Goal: Task Accomplishment & Management: Use online tool/utility

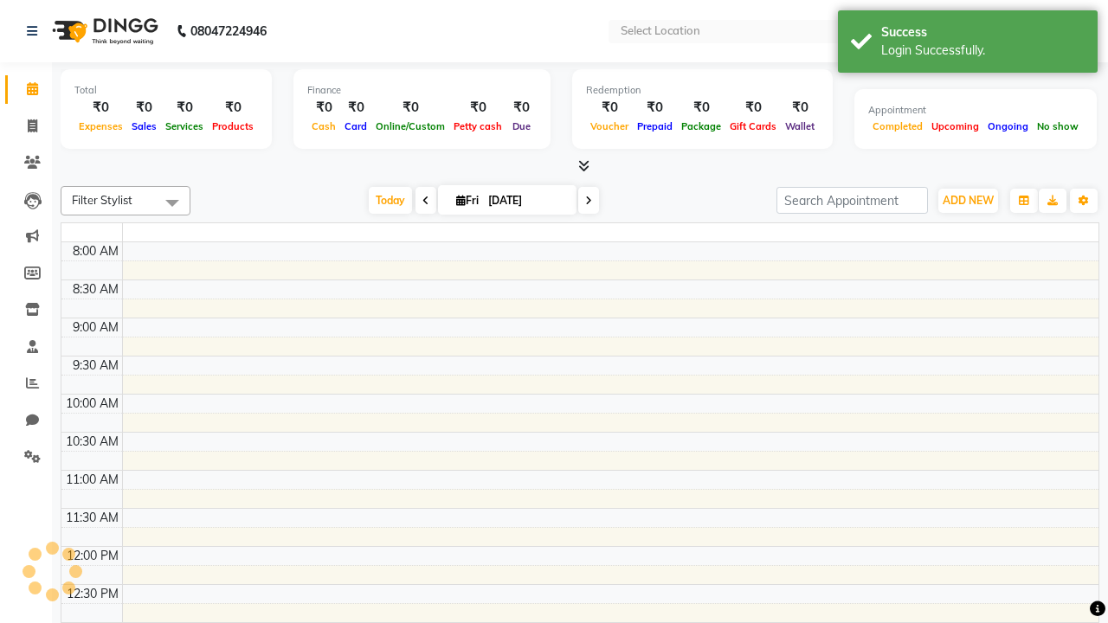
select select "en"
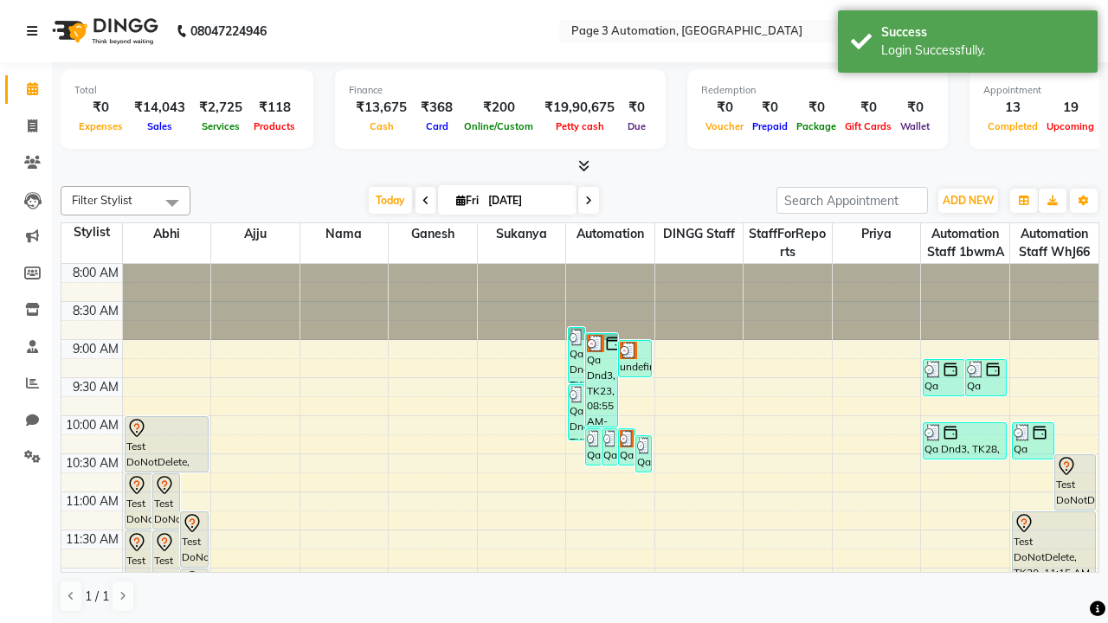
click at [35, 31] on icon at bounding box center [32, 31] width 10 height 12
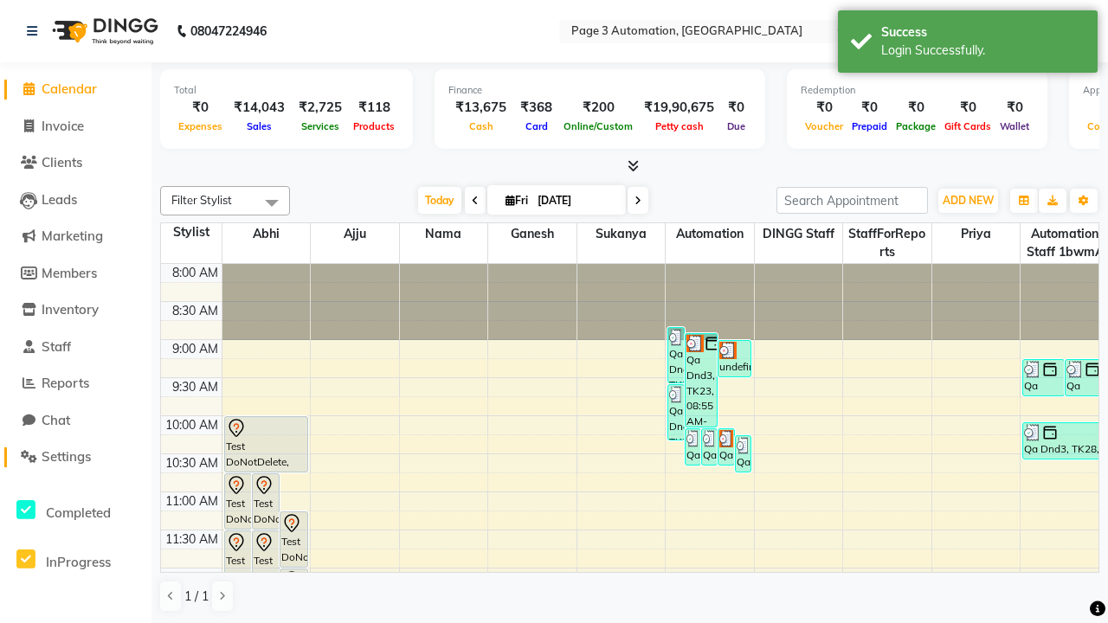
click at [75, 457] on span "Settings" at bounding box center [66, 456] width 49 height 16
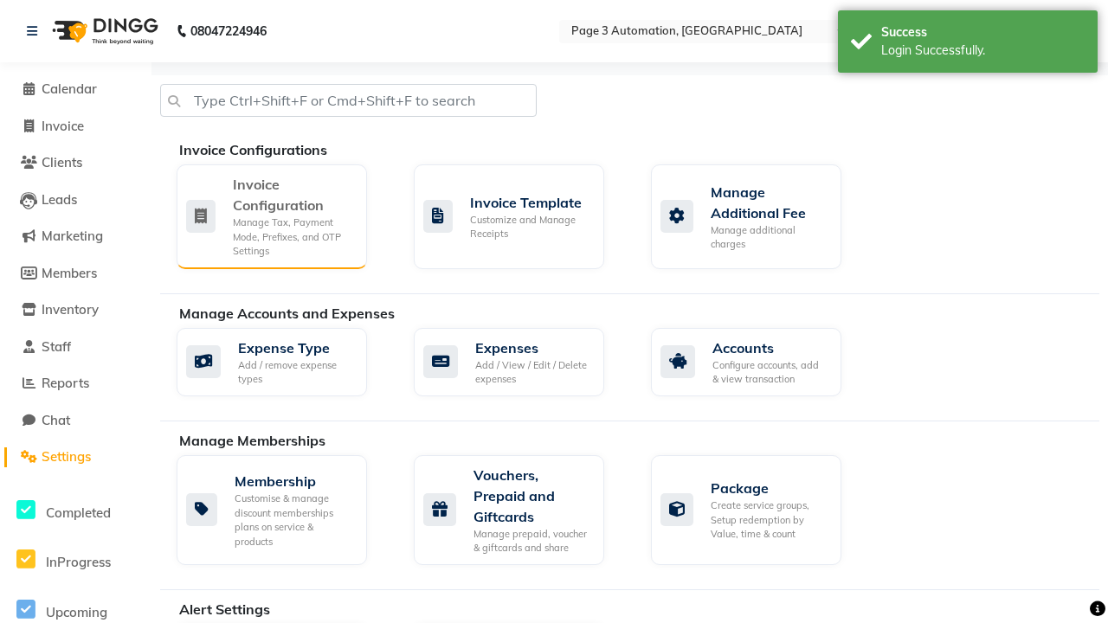
click at [271, 215] on div "Manage Tax, Payment Mode, Prefixes, and OTP Settings" at bounding box center [293, 236] width 120 height 43
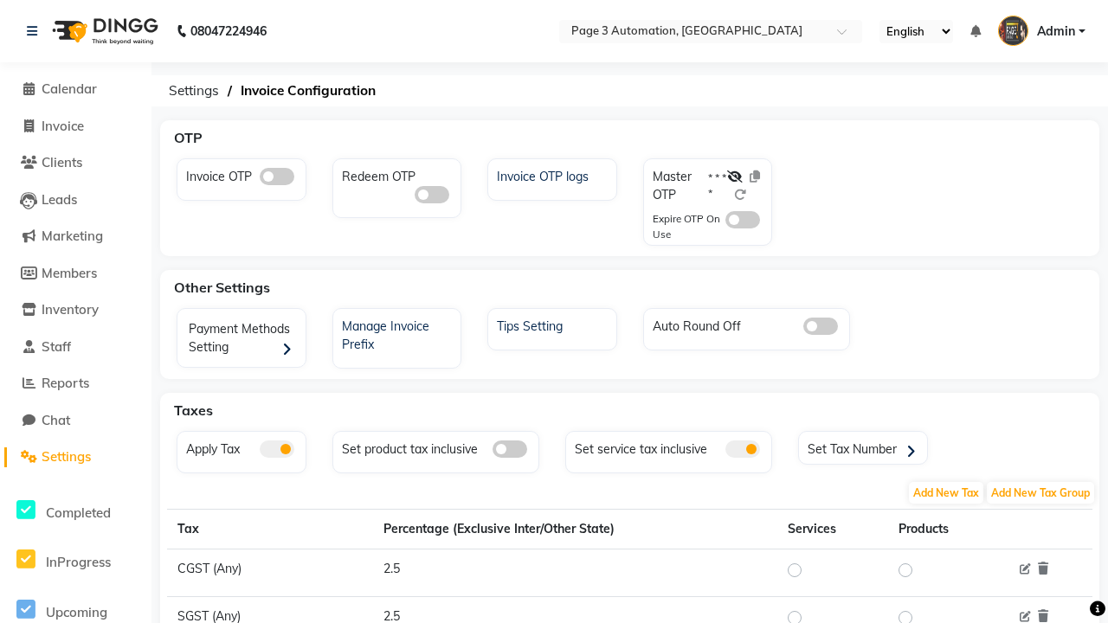
click at [276, 177] on span at bounding box center [277, 176] width 35 height 17
click at [260, 179] on input "checkbox" at bounding box center [260, 179] width 0 height 0
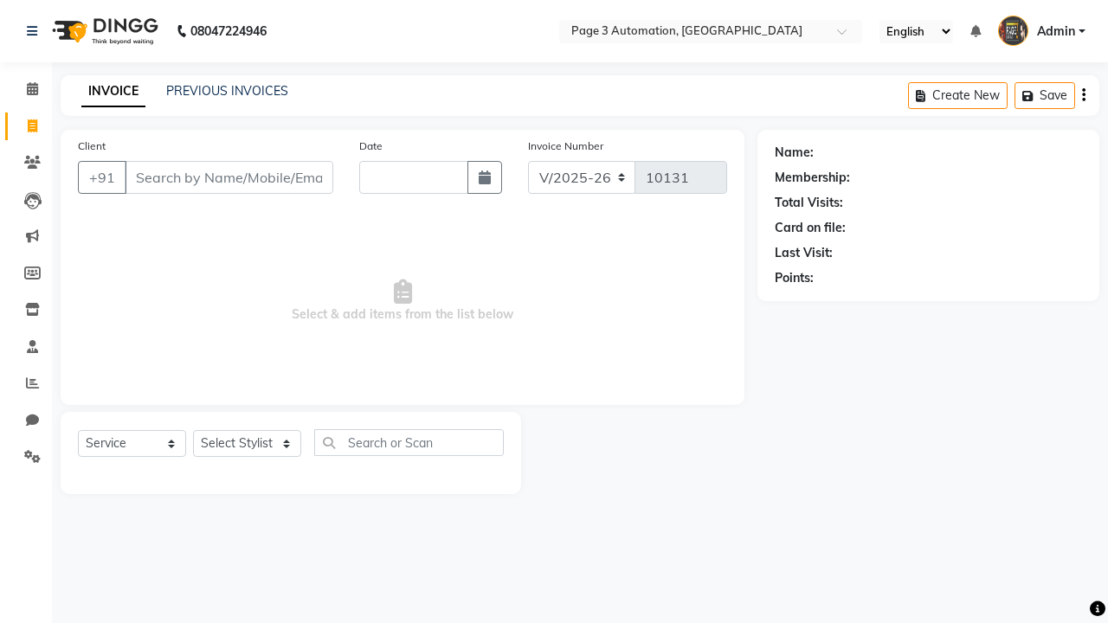
select select "2774"
select select "service"
type input "[DATE]"
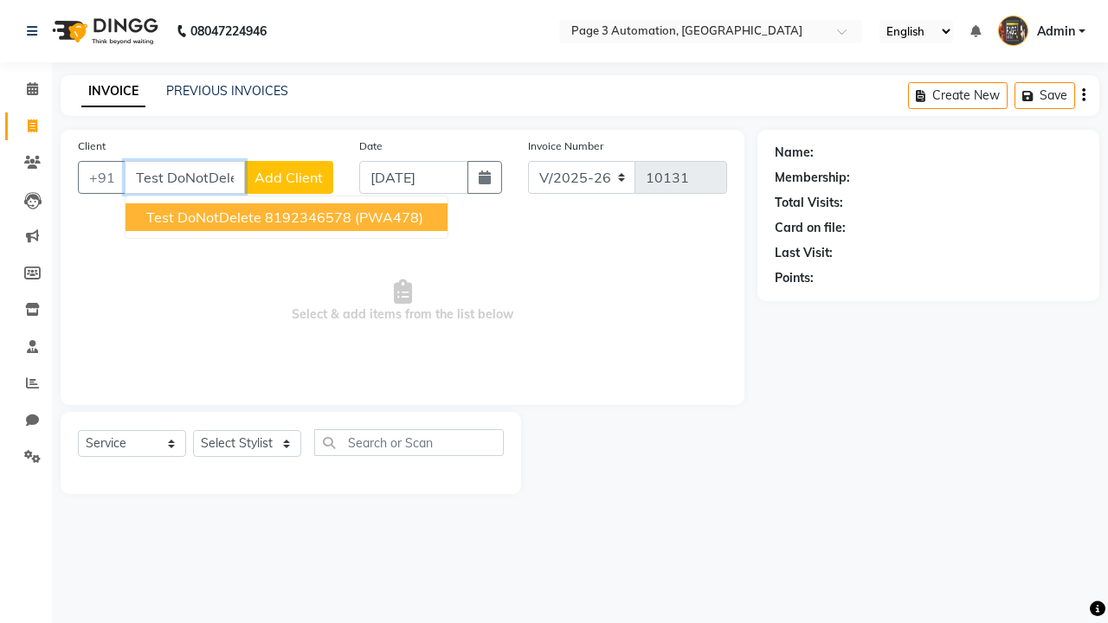
click at [288, 217] on ngb-highlight "8192346578" at bounding box center [308, 217] width 87 height 17
type input "8192346578"
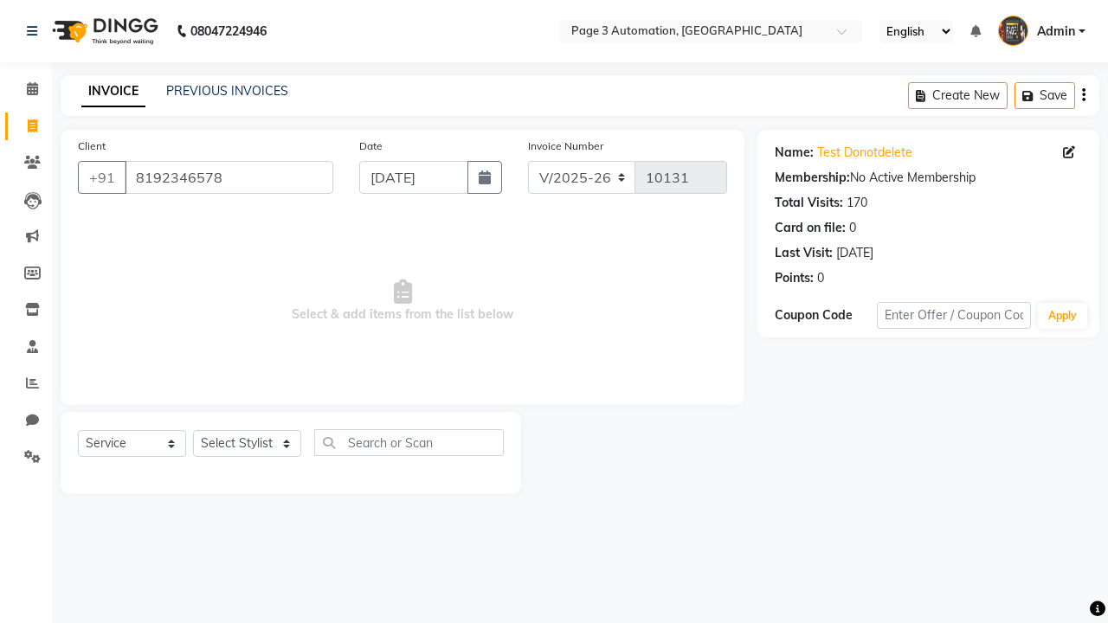
select select "71572"
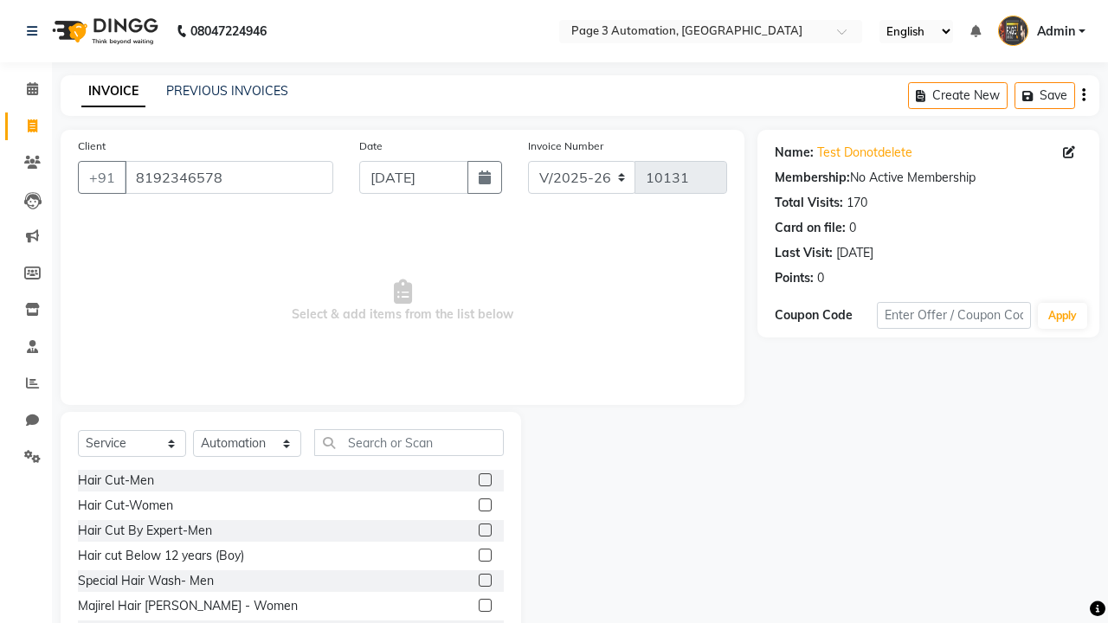
click at [484, 556] on label at bounding box center [485, 555] width 13 height 13
click at [484, 556] on input "checkbox" at bounding box center [484, 555] width 11 height 11
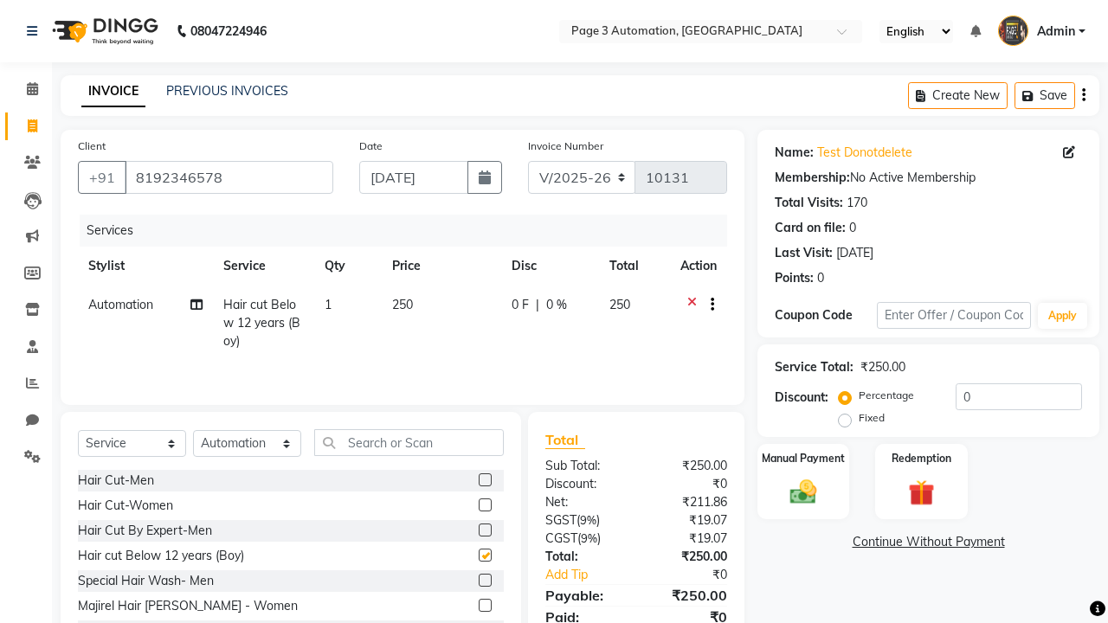
checkbox input "false"
click at [803, 458] on label "Manual Payment" at bounding box center [803, 457] width 87 height 16
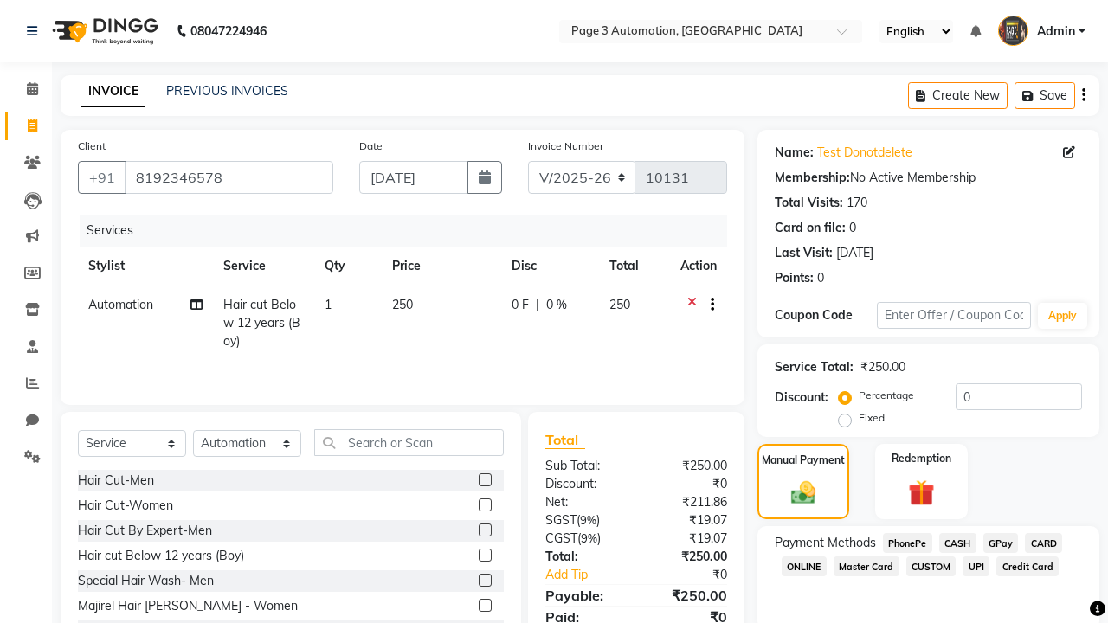
click at [957, 543] on span "CASH" at bounding box center [957, 543] width 37 height 20
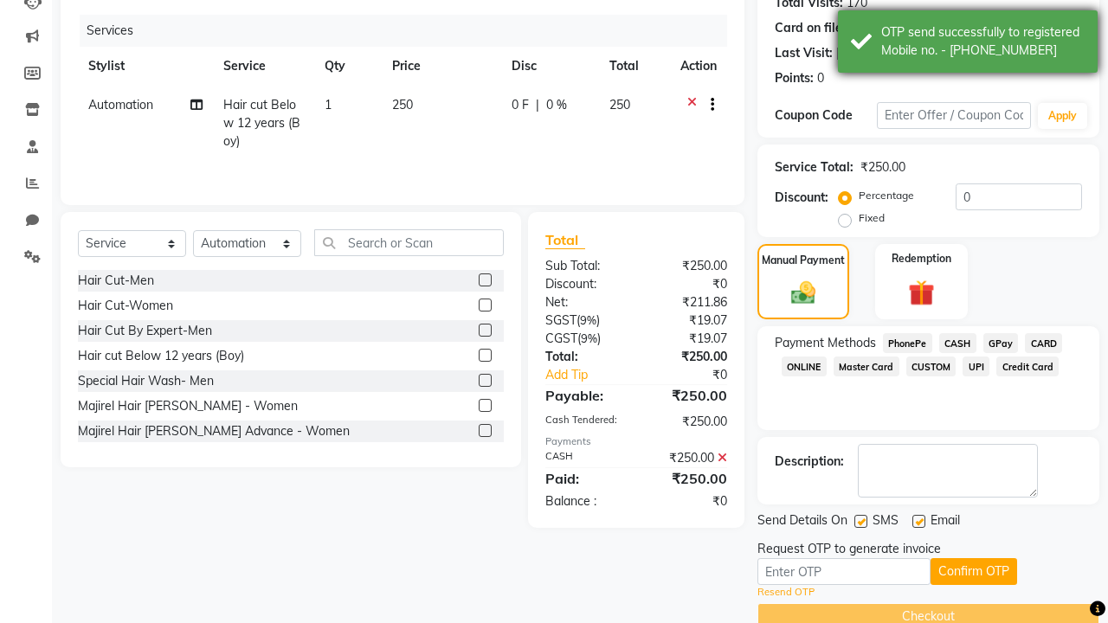
click at [968, 44] on div "OTP send successfully to registered Mobile no. - [PHONE_NUMBER]" at bounding box center [982, 41] width 203 height 36
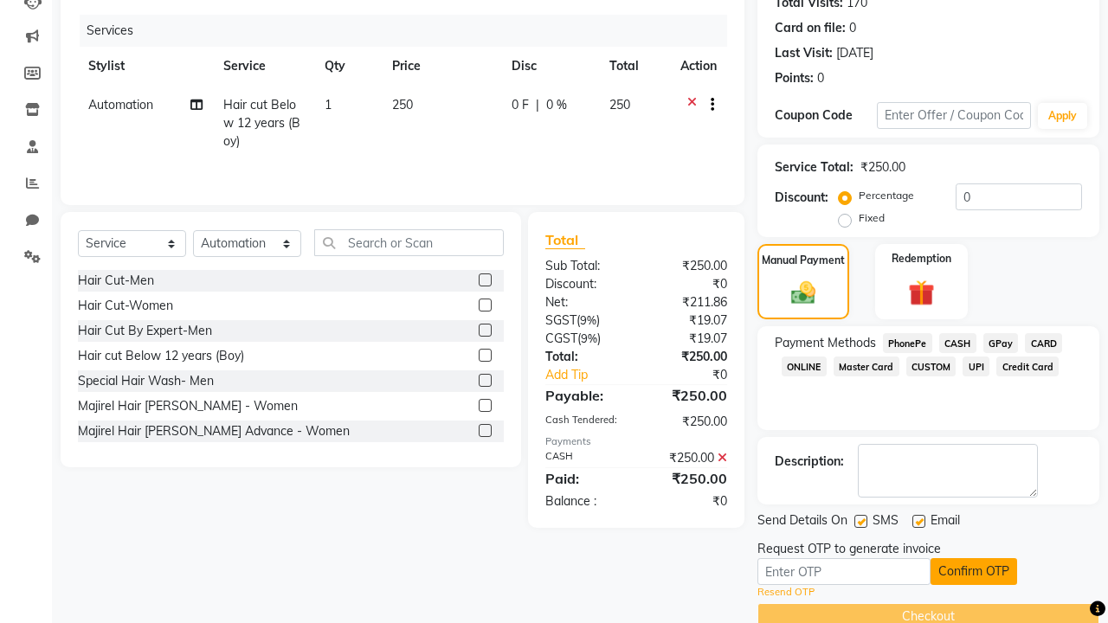
click at [974, 571] on button "Confirm OTP" at bounding box center [973, 571] width 87 height 27
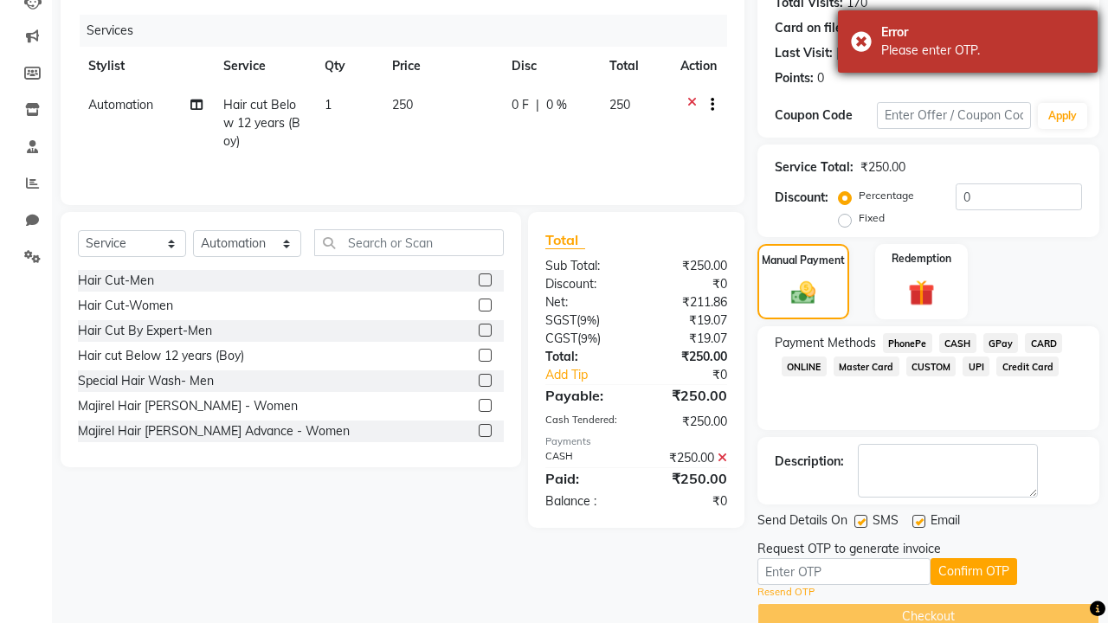
click at [968, 44] on div "Please enter OTP." at bounding box center [982, 51] width 203 height 18
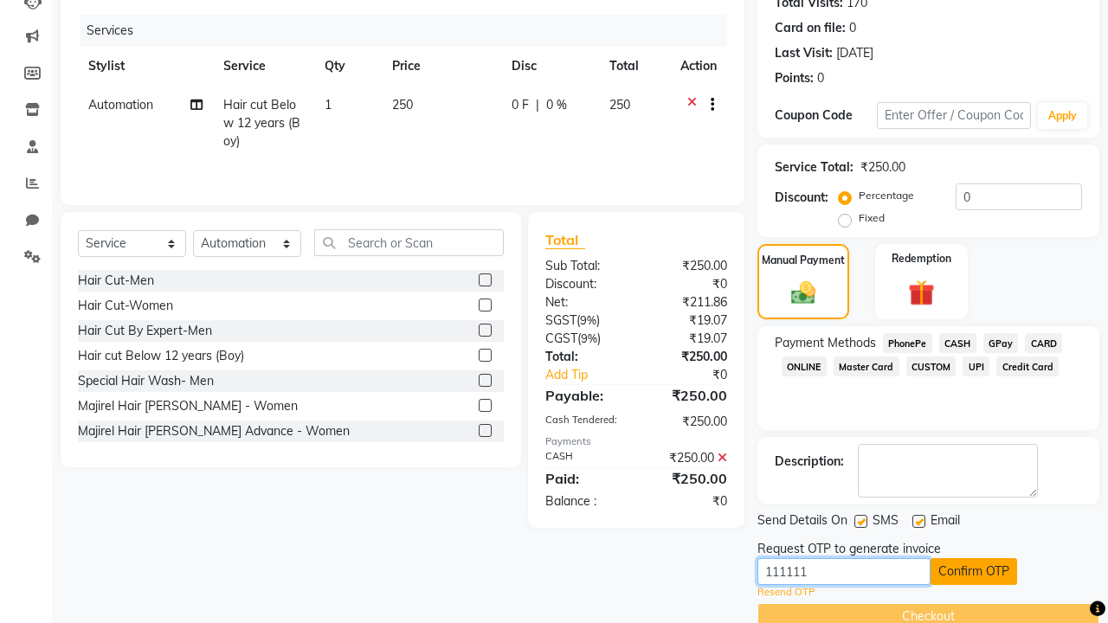
type input "111111"
click at [974, 571] on button "Confirm OTP" at bounding box center [973, 571] width 87 height 27
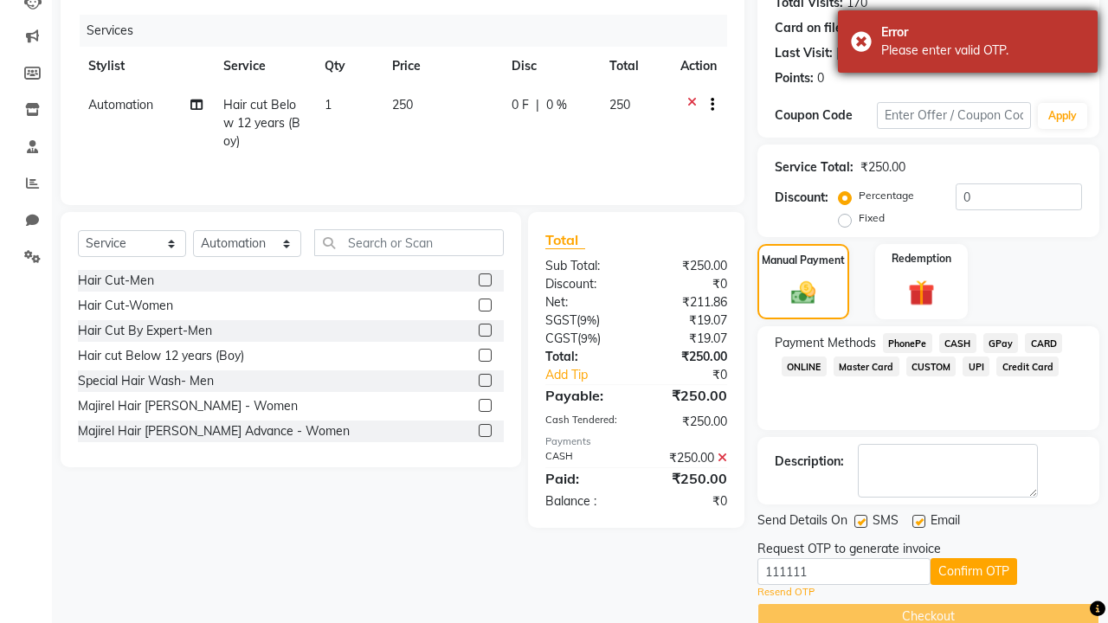
click at [968, 44] on div "Please enter valid OTP." at bounding box center [982, 51] width 203 height 18
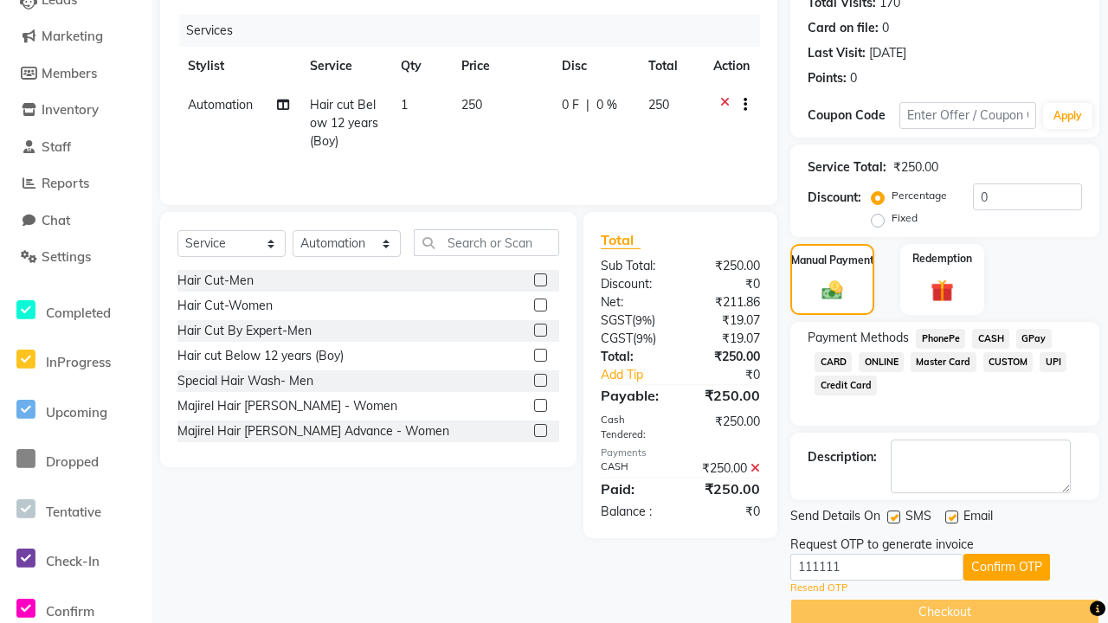
scroll to position [0, 0]
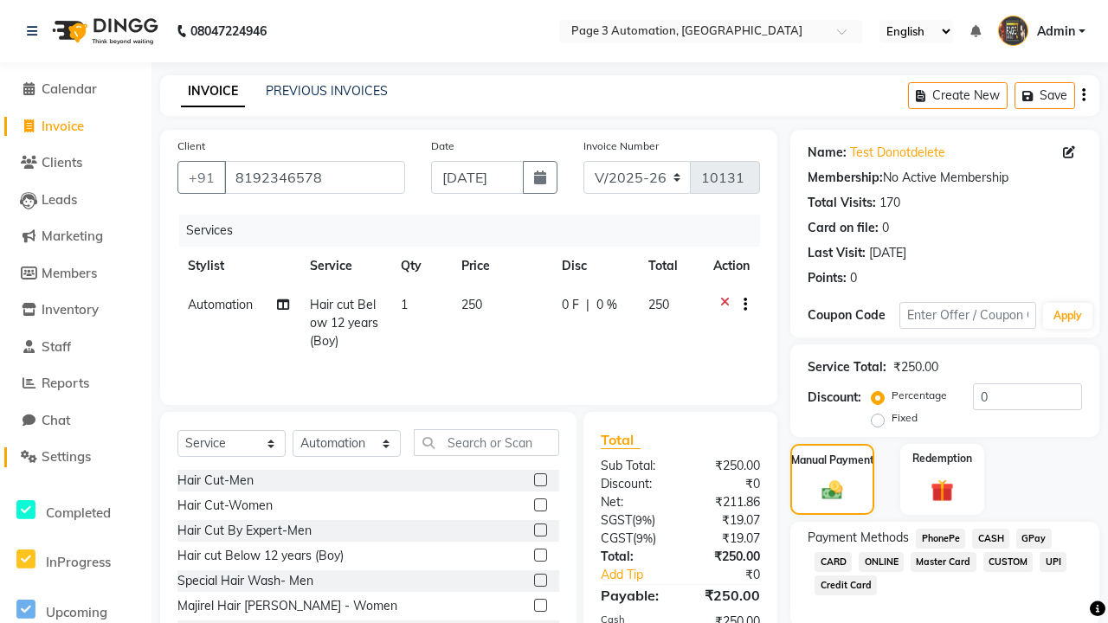
click at [75, 457] on span "Settings" at bounding box center [66, 456] width 49 height 16
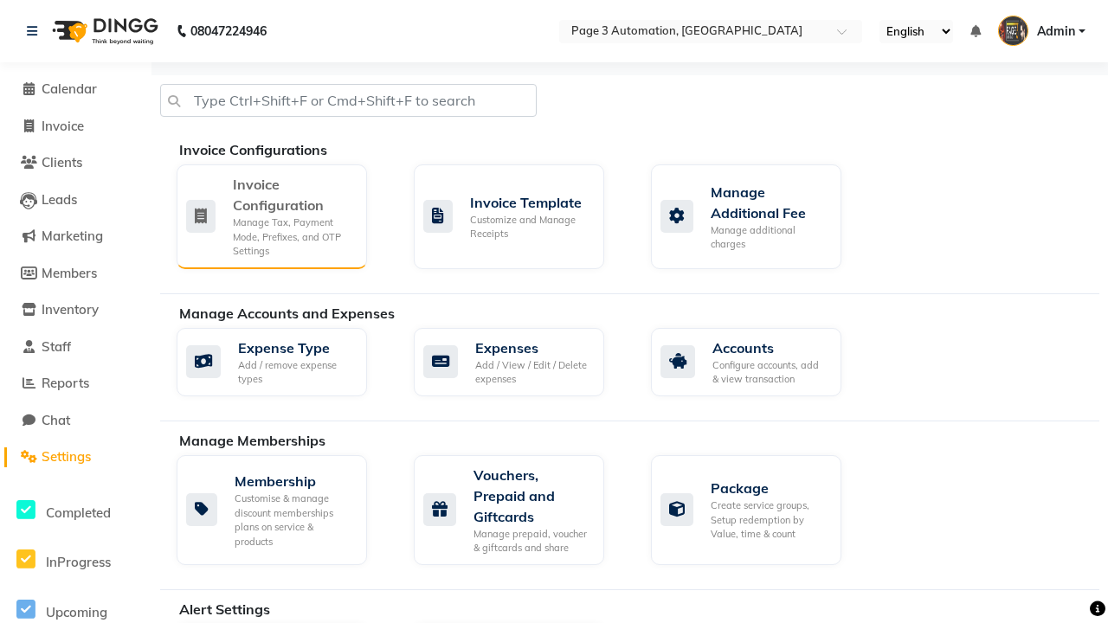
click at [271, 215] on div "Manage Tax, Payment Mode, Prefixes, and OTP Settings" at bounding box center [293, 236] width 120 height 43
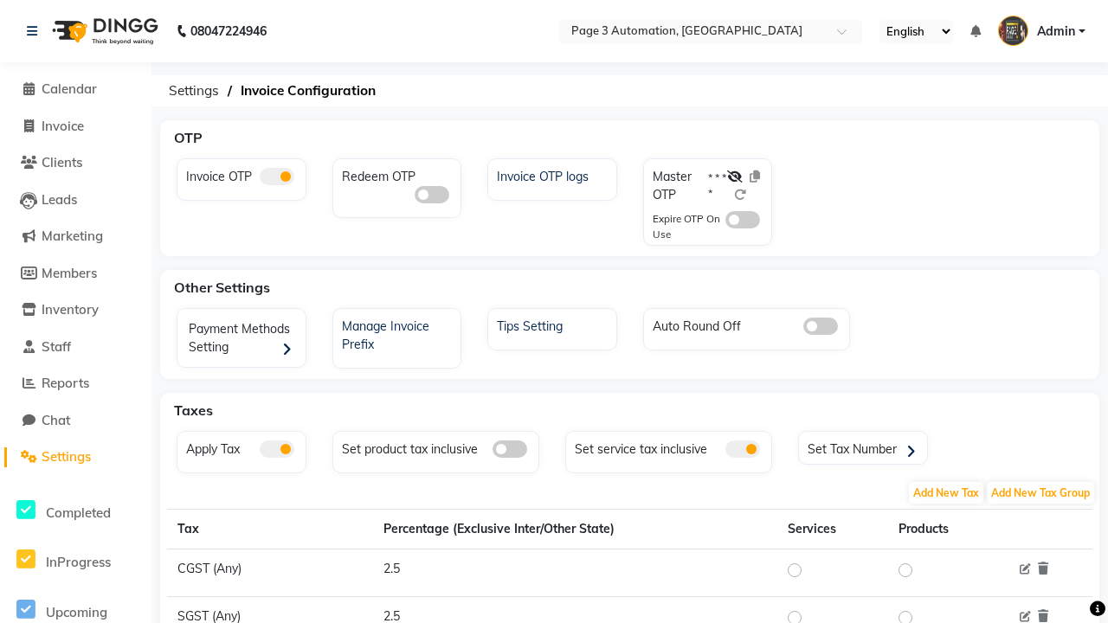
click at [276, 177] on span at bounding box center [277, 176] width 35 height 17
click at [260, 179] on input "checkbox" at bounding box center [260, 179] width 0 height 0
